Goal: Task Accomplishment & Management: Manage account settings

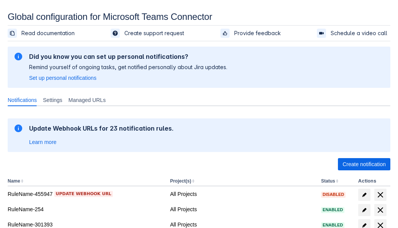
click at [364, 164] on span "Create notification" at bounding box center [363, 164] width 43 height 12
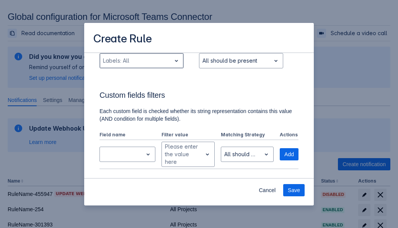
click at [141, 65] on div "Scrollable content" at bounding box center [135, 60] width 65 height 9
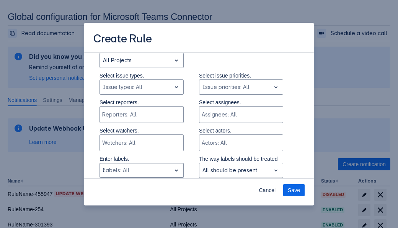
type input "309410_label"
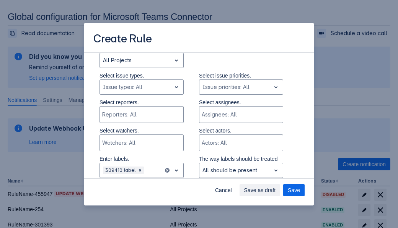
scroll to position [515, 0]
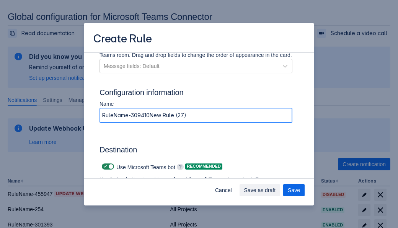
type input "RuleName-309410New Rule (27)"
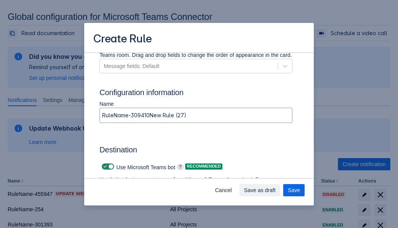
click at [104, 167] on span "Scrollable content" at bounding box center [105, 167] width 6 height 6
click at [104, 167] on input "Scrollable content" at bounding box center [104, 166] width 5 height 5
checkbox input "false"
type input "https://prod-74.westus.logic.azure.com:443/workflows/f11e74d8c9ca438c8769757d73…"
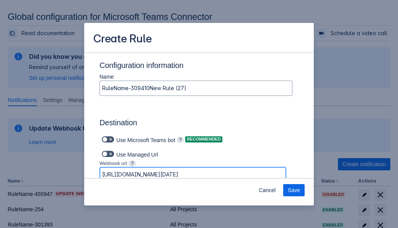
click at [294, 190] on span "Save" at bounding box center [294, 190] width 12 height 12
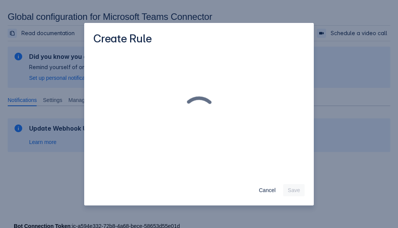
scroll to position [0, 0]
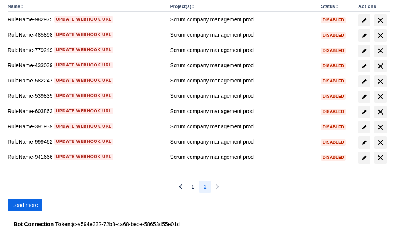
click at [25, 205] on span "Load more" at bounding box center [25, 205] width 26 height 12
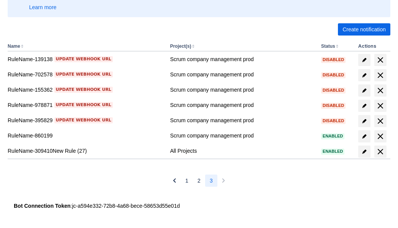
scroll to position [135, 0]
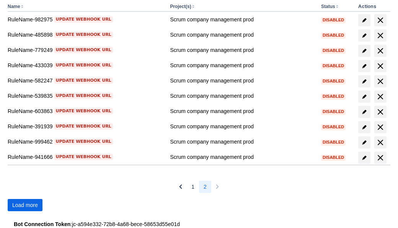
click at [25, 205] on span "Load more" at bounding box center [25, 205] width 26 height 12
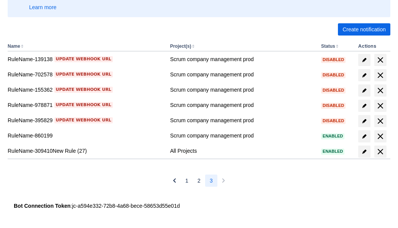
scroll to position [135, 0]
click at [380, 152] on span "delete" at bounding box center [380, 151] width 9 height 9
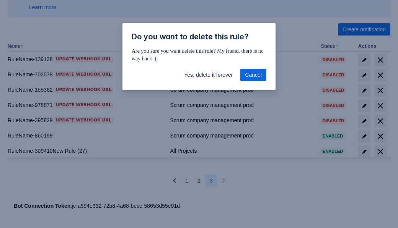
click at [208, 75] on span "Yes, delete it forever" at bounding box center [208, 75] width 49 height 12
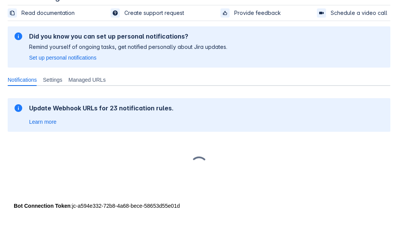
scroll to position [20, 0]
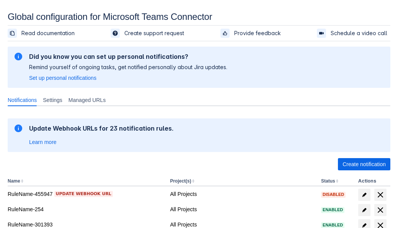
click at [364, 164] on span "Create notification" at bounding box center [363, 164] width 43 height 12
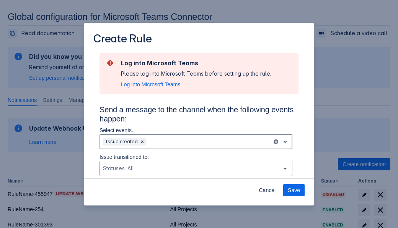
click at [196, 142] on div "Scrollable content" at bounding box center [208, 141] width 121 height 9
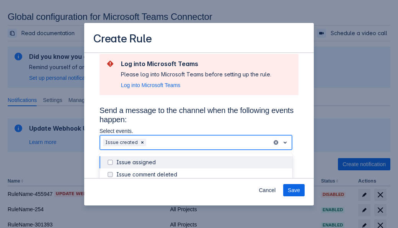
click at [202, 208] on div "Issue created" at bounding box center [201, 212] width 171 height 8
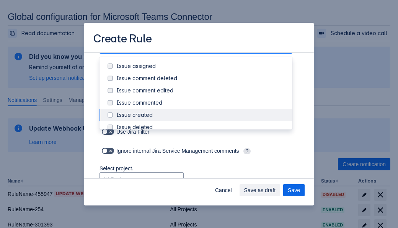
click at [202, 185] on div "Issue updated" at bounding box center [201, 189] width 171 height 8
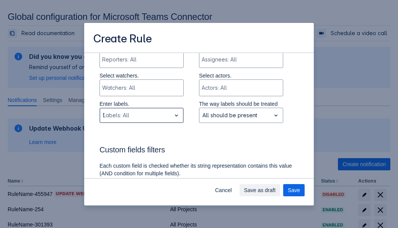
type input "588770_label"
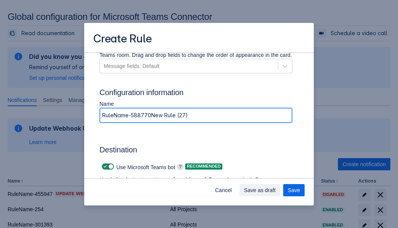
type input "RuleName-588770New Rule (27)"
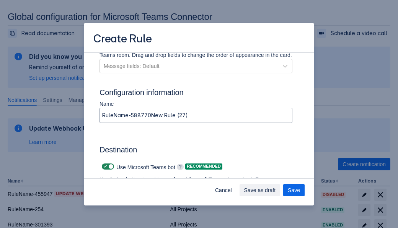
click at [104, 167] on span "Scrollable content" at bounding box center [105, 167] width 6 height 6
click at [104, 167] on input "Scrollable content" at bounding box center [104, 166] width 5 height 5
checkbox input "false"
type input "https://prod-34.westus.logic.azure.com:443/workflows/b225ecea21af403f967199aab2…"
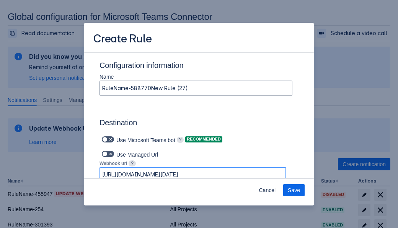
click at [294, 190] on span "Save" at bounding box center [294, 190] width 12 height 12
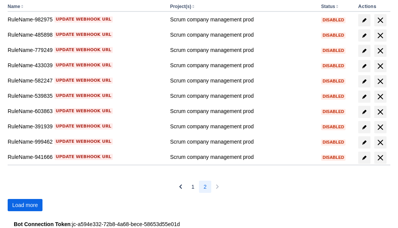
click at [25, 205] on span "Load more" at bounding box center [25, 205] width 26 height 12
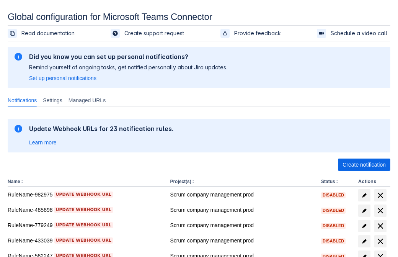
scroll to position [146, 0]
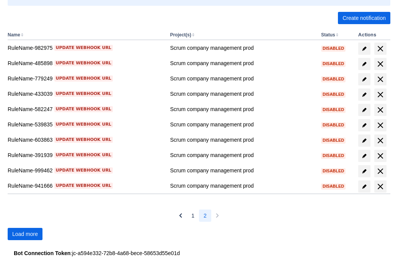
click at [25, 234] on span "Load more" at bounding box center [25, 234] width 26 height 12
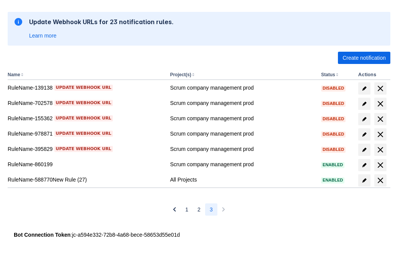
click at [380, 180] on span "delete" at bounding box center [380, 180] width 9 height 9
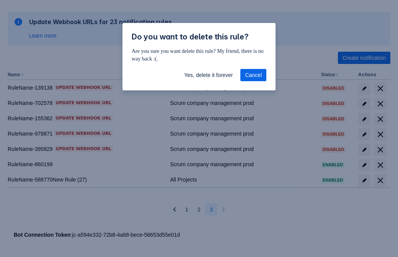
click at [208, 75] on span "Yes, delete it forever" at bounding box center [208, 75] width 49 height 12
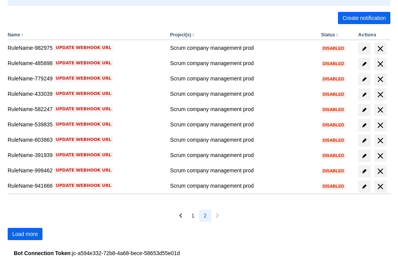
click at [25, 234] on span "Load more" at bounding box center [25, 234] width 26 height 12
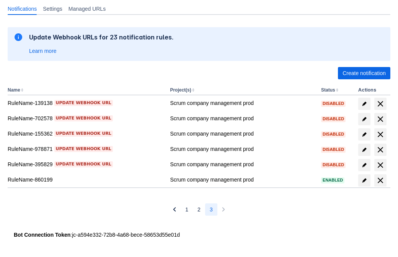
scroll to position [91, 0]
